Goal: Transaction & Acquisition: Download file/media

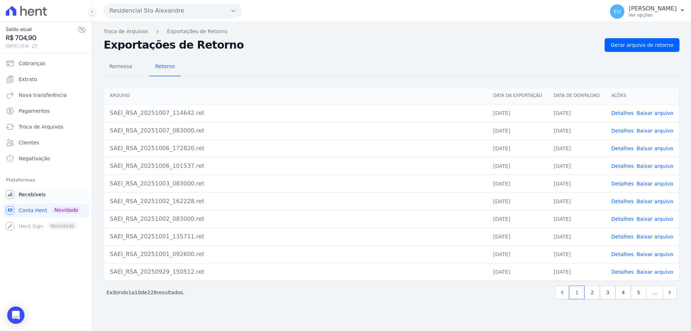
click at [28, 193] on span "Recebíveis" at bounding box center [32, 194] width 27 height 7
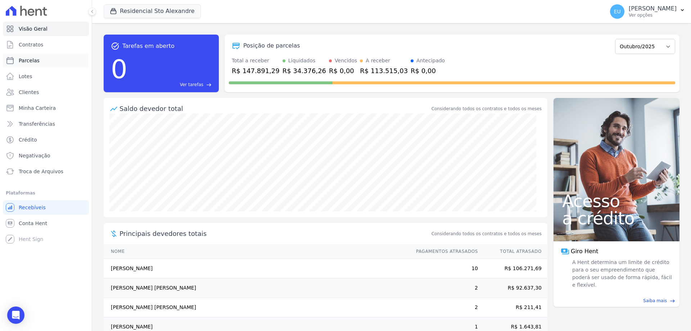
click at [30, 59] on span "Parcelas" at bounding box center [29, 60] width 21 height 7
select select
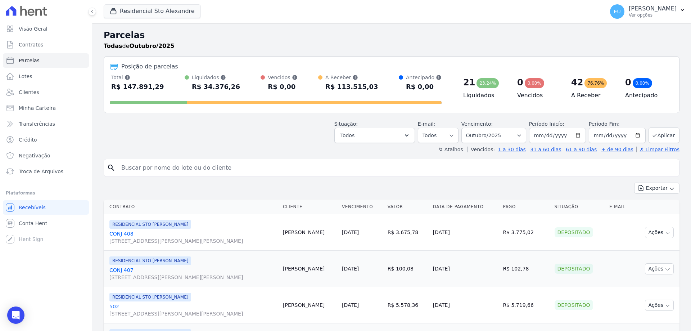
click at [146, 167] on input "search" at bounding box center [396, 167] width 559 height 14
type input "[PERSON_NAME]"
select select
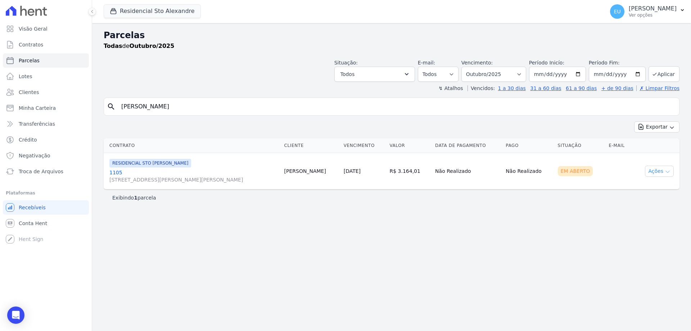
click at [666, 169] on icon "button" at bounding box center [668, 172] width 6 height 6
click at [642, 187] on link "Ver boleto" at bounding box center [656, 187] width 69 height 13
click at [41, 170] on span "Troca de Arquivos" at bounding box center [41, 171] width 45 height 7
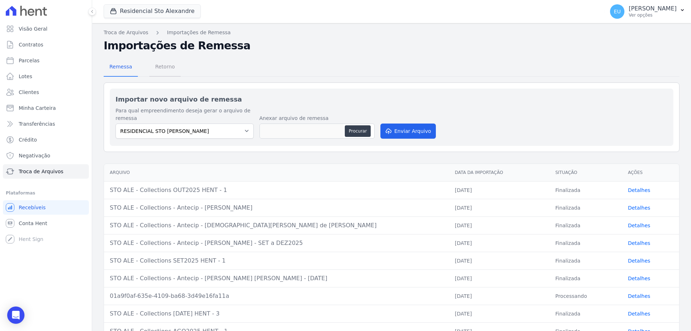
click at [163, 66] on span "Retorno" at bounding box center [165, 66] width 28 height 14
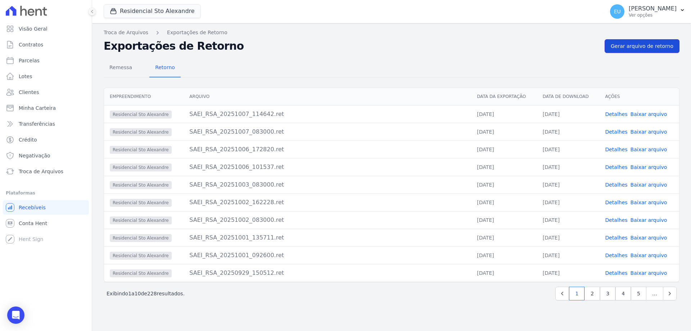
click at [644, 45] on span "Gerar arquivo de retorno" at bounding box center [642, 45] width 63 height 7
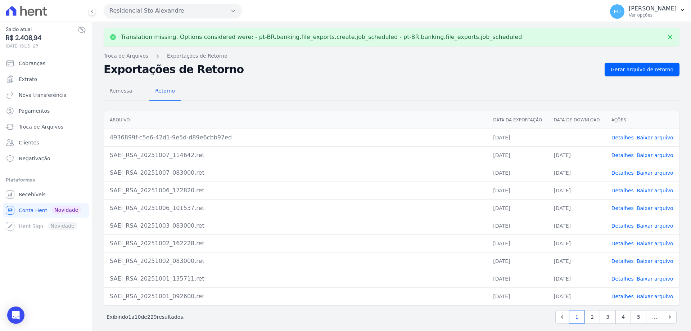
click at [618, 136] on link "Detalhes" at bounding box center [622, 138] width 22 height 6
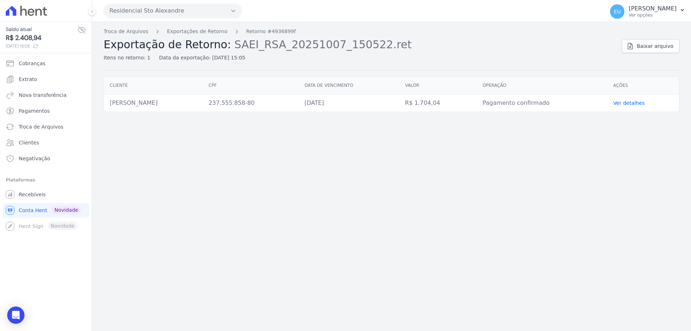
click at [625, 101] on link "Ver detalhes" at bounding box center [629, 103] width 32 height 6
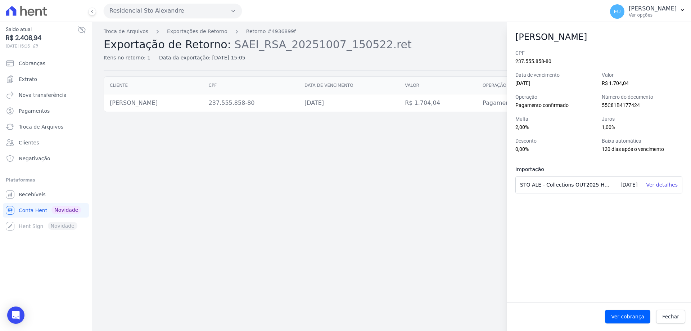
click at [480, 163] on div "Troca de Arquivos Exportações de Retorno Retorno #4936899f Exportação de Retorn…" at bounding box center [391, 176] width 599 height 309
click at [666, 315] on span "Fechar" at bounding box center [670, 316] width 17 height 7
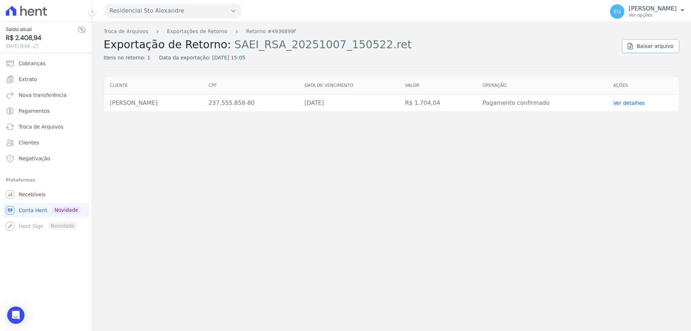
click at [656, 45] on span "Baixar arquivo" at bounding box center [655, 45] width 37 height 7
click at [180, 160] on div "Troca de Arquivos Exportações de Retorno Retorno #4936899f Exportação de Retorn…" at bounding box center [391, 176] width 599 height 309
